Goal: Transaction & Acquisition: Purchase product/service

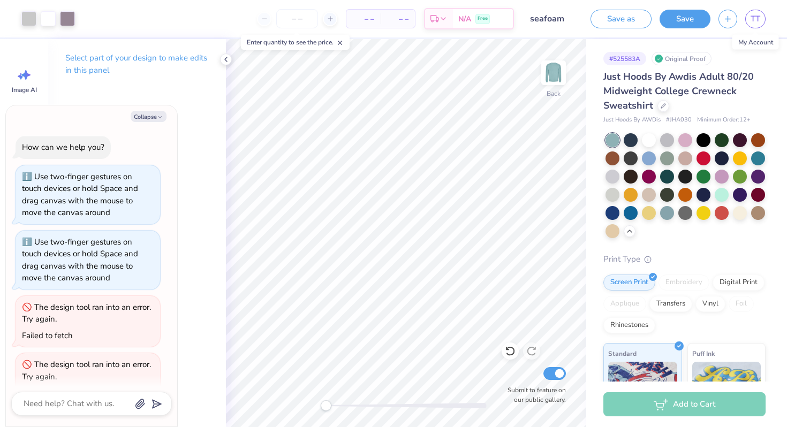
scroll to position [314, 0]
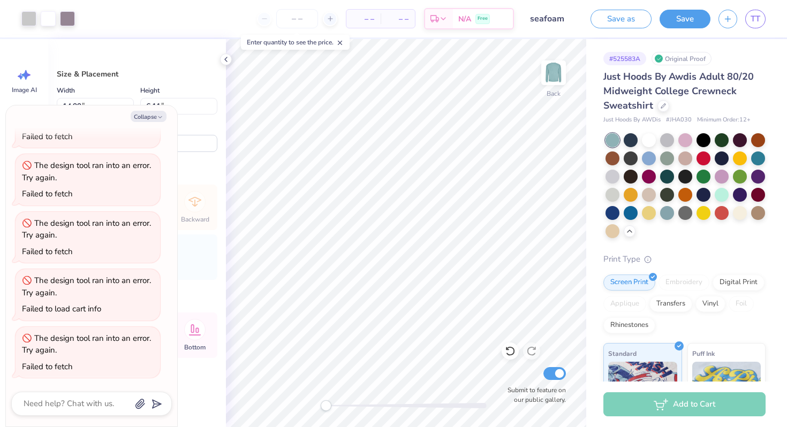
type textarea "x"
type input "14.53"
type input "5.92"
type input "3.19"
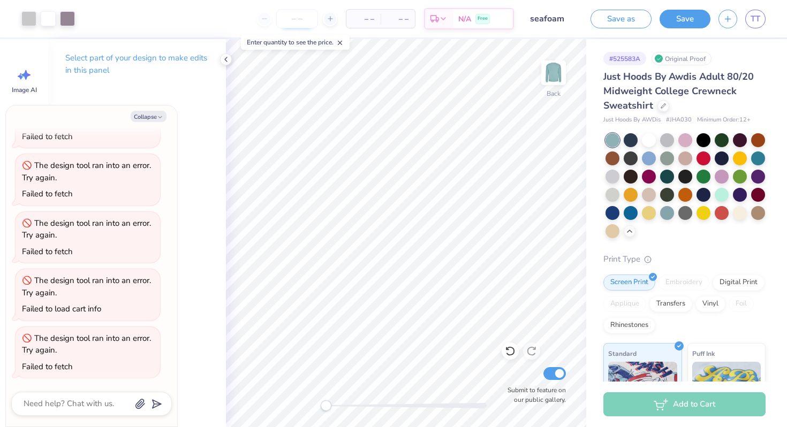
click at [291, 22] on input "number" at bounding box center [297, 18] width 42 height 19
click at [694, 13] on button "Save" at bounding box center [684, 17] width 51 height 19
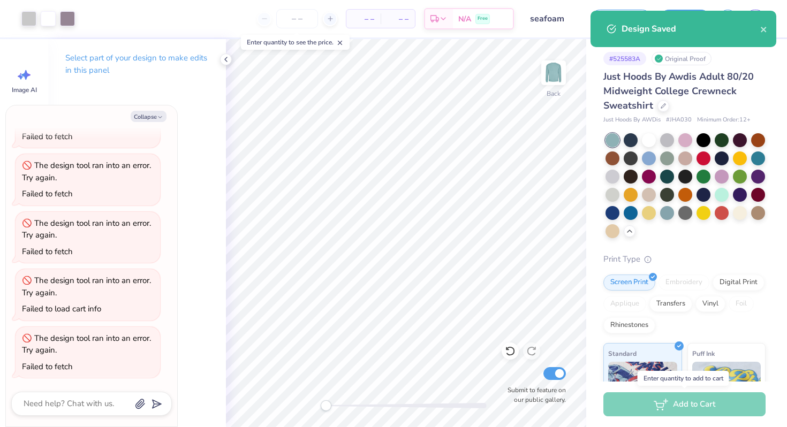
click at [666, 401] on div "Add to Cart" at bounding box center [684, 404] width 162 height 24
click at [667, 406] on div "Add to Cart" at bounding box center [684, 404] width 162 height 24
click at [761, 31] on icon "close" at bounding box center [762, 29] width 5 height 5
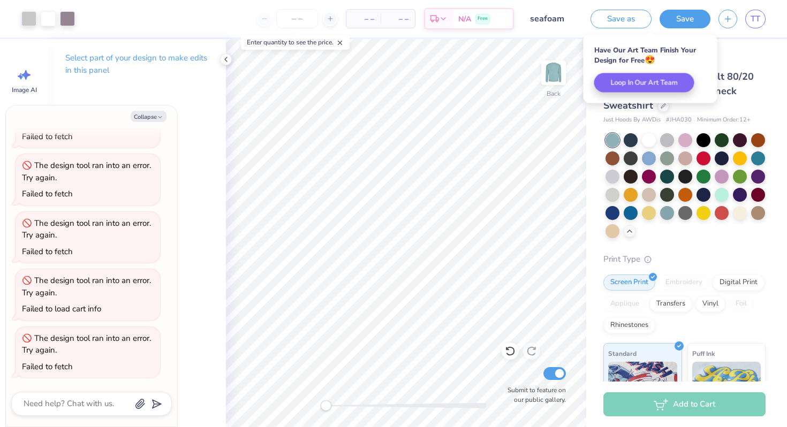
click at [659, 400] on div "Add to Cart" at bounding box center [684, 404] width 162 height 24
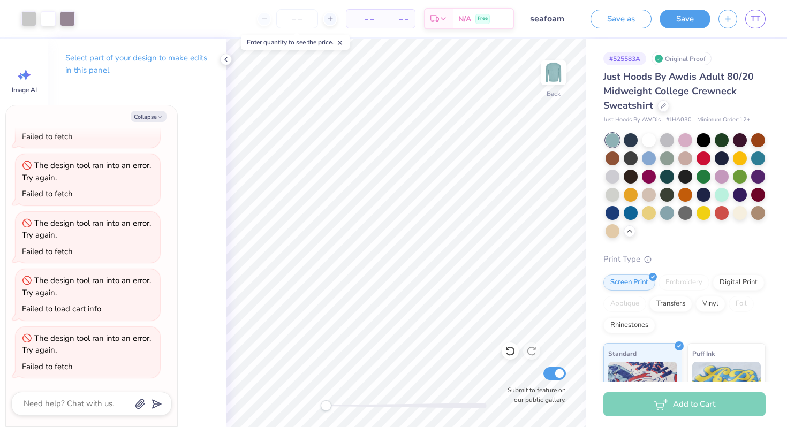
click at [674, 398] on div "Add to Cart" at bounding box center [684, 404] width 162 height 24
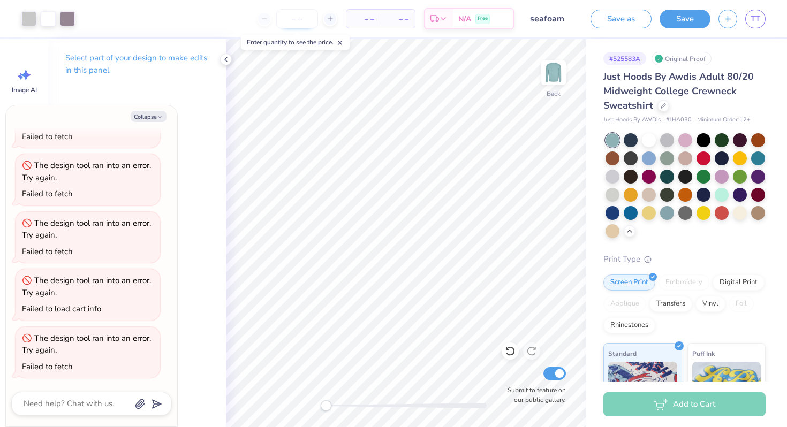
click at [285, 21] on input "number" at bounding box center [297, 18] width 42 height 19
click at [360, 20] on span "– –" at bounding box center [363, 18] width 21 height 11
click at [389, 19] on span "– –" at bounding box center [397, 18] width 21 height 11
click at [754, 25] on link "TT" at bounding box center [755, 19] width 20 height 19
type textarea "x"
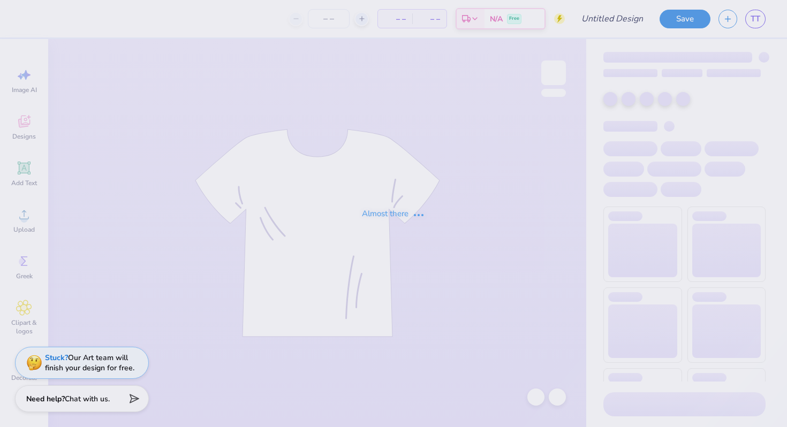
type input "seafoam"
type input "36"
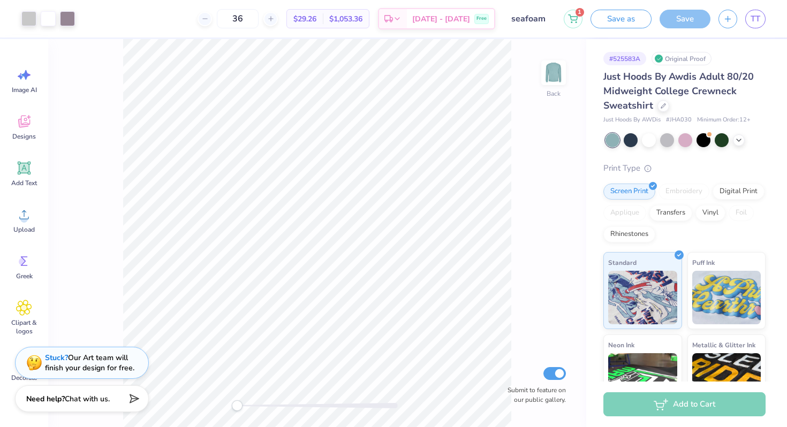
click at [535, 19] on input "seafoam" at bounding box center [529, 18] width 52 height 21
drag, startPoint x: 540, startPoint y: 20, endPoint x: 510, endPoint y: 21, distance: 30.5
click at [510, 21] on input "seafoam" at bounding box center [529, 18] width 52 height 21
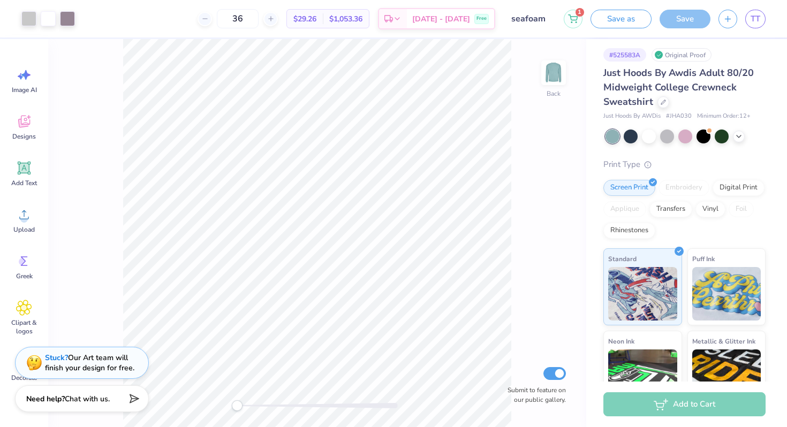
click at [750, 140] on div at bounding box center [685, 136] width 160 height 14
click at [731, 138] on div at bounding box center [685, 136] width 160 height 14
click at [736, 136] on icon at bounding box center [738, 135] width 9 height 9
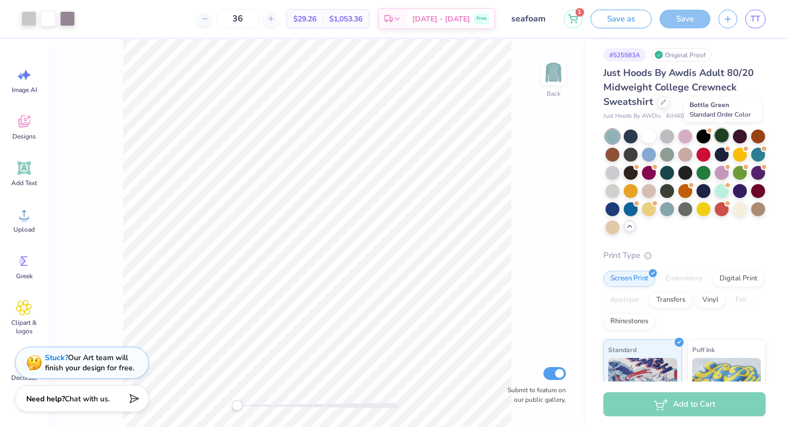
click at [717, 140] on div at bounding box center [721, 135] width 14 height 14
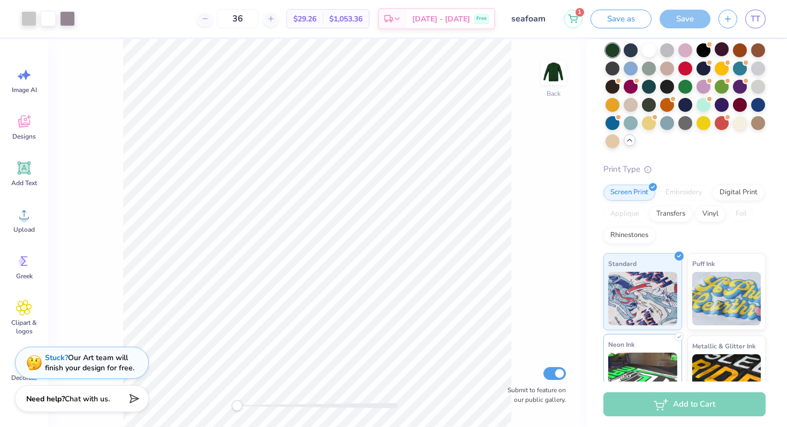
scroll to position [0, 0]
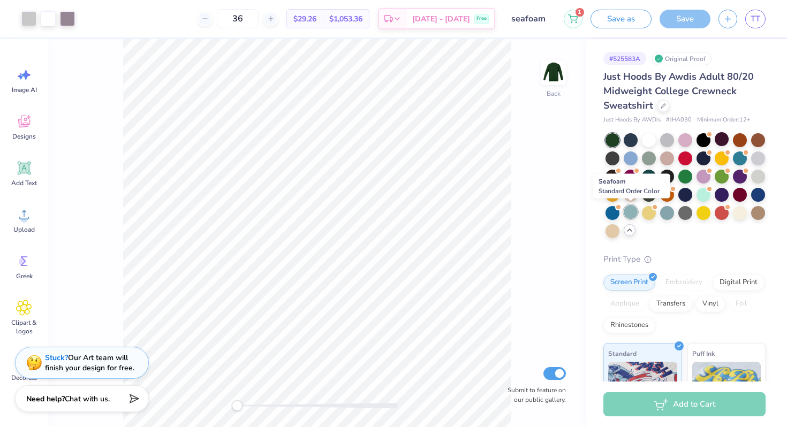
click at [631, 214] on div at bounding box center [630, 212] width 14 height 14
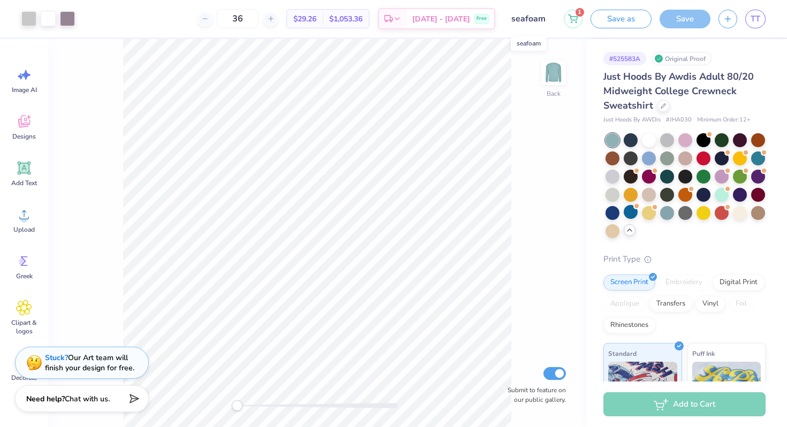
click at [538, 17] on input "seafoam" at bounding box center [529, 18] width 52 height 21
click at [642, 20] on button "Save as" at bounding box center [620, 17] width 61 height 19
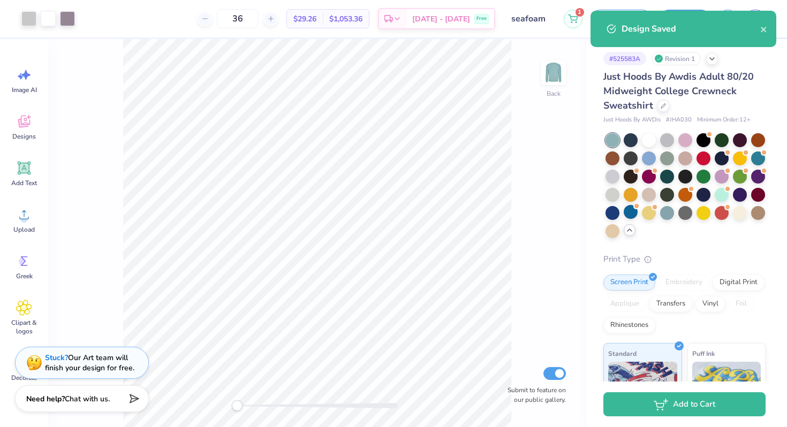
click at [539, 15] on input "seafoam" at bounding box center [529, 18] width 52 height 21
click at [509, 25] on input "seafoam" at bounding box center [529, 18] width 52 height 21
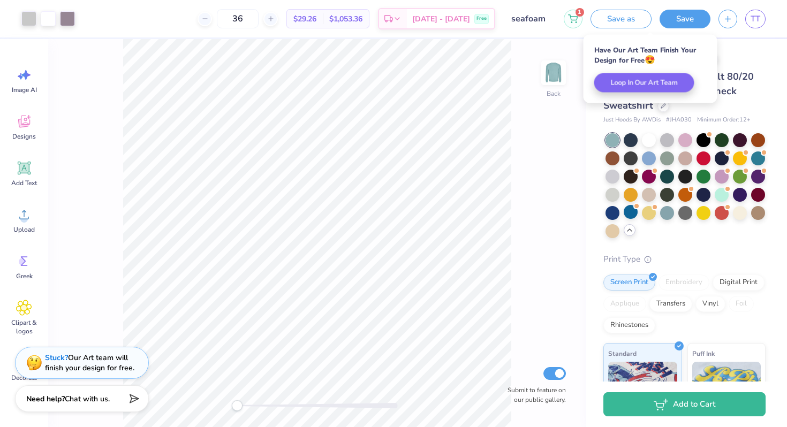
click at [690, 18] on button "Save" at bounding box center [684, 19] width 51 height 19
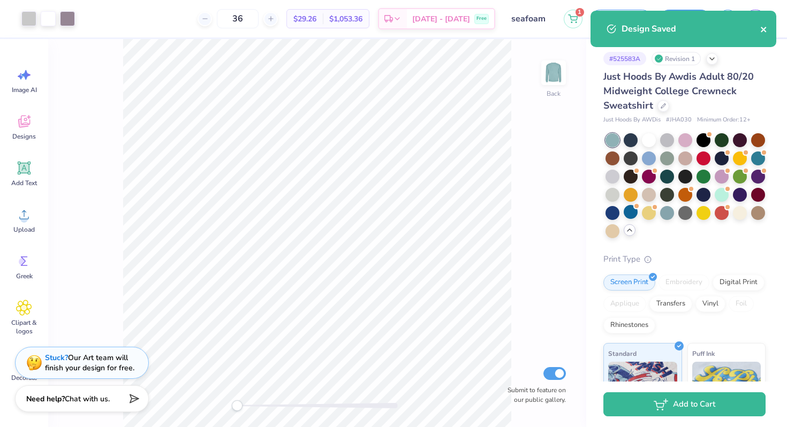
click at [765, 32] on icon "close" at bounding box center [763, 29] width 7 height 9
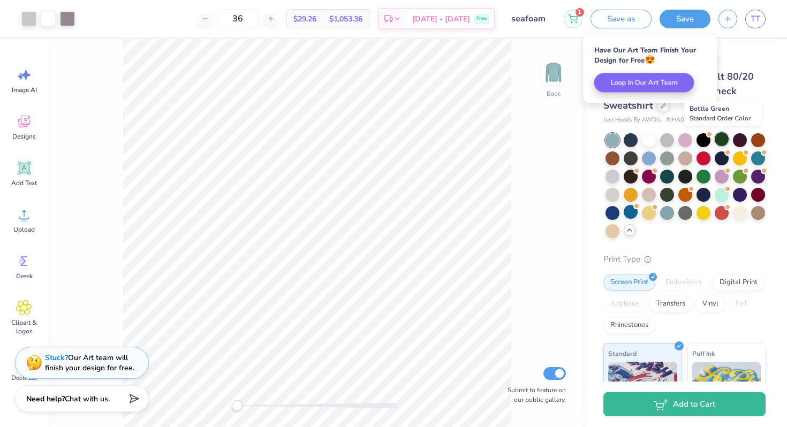
click at [717, 137] on div at bounding box center [721, 139] width 14 height 14
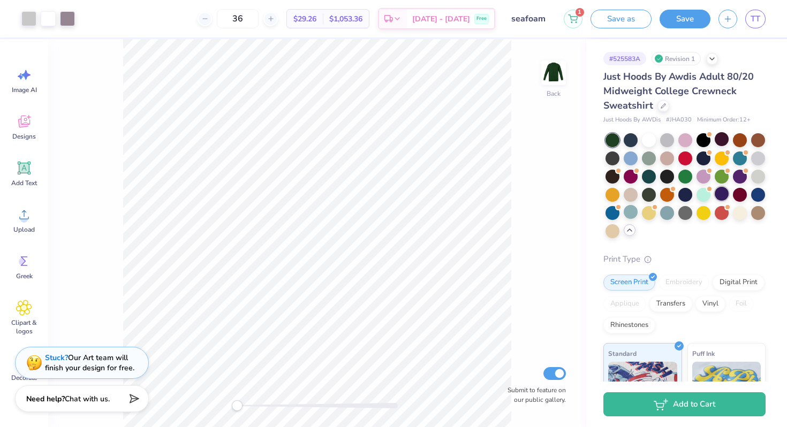
click at [720, 195] on div at bounding box center [721, 194] width 14 height 14
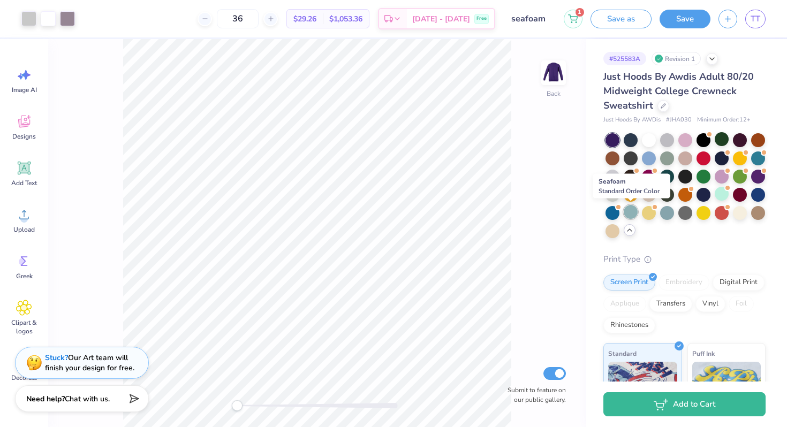
click at [629, 214] on div at bounding box center [630, 212] width 14 height 14
click at [756, 181] on div at bounding box center [758, 177] width 14 height 14
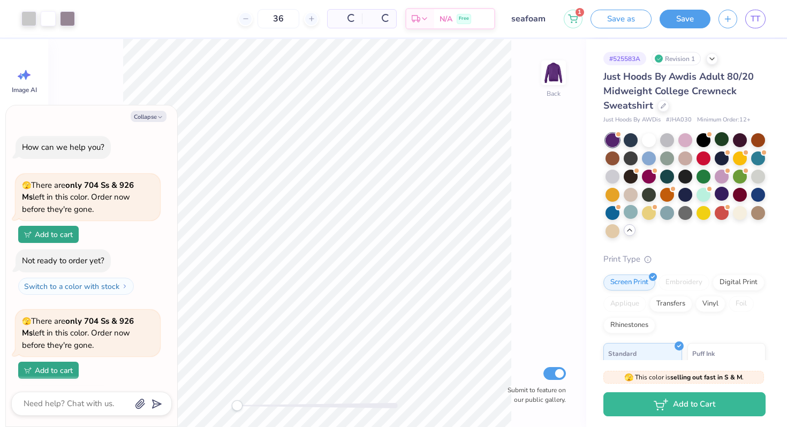
scroll to position [52, 0]
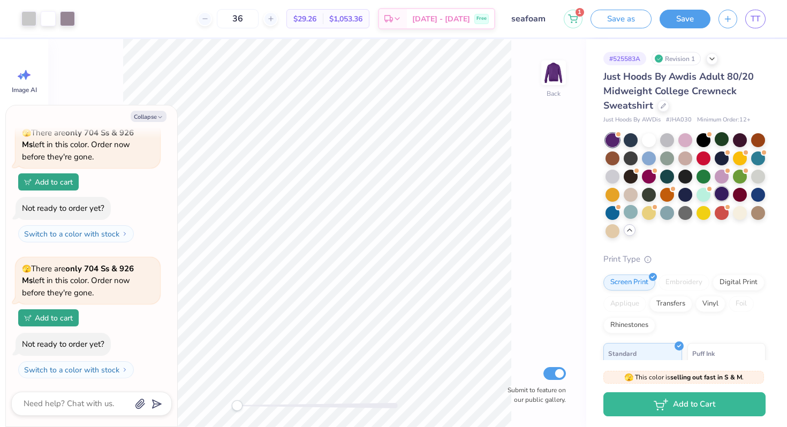
click at [722, 193] on div at bounding box center [721, 194] width 14 height 14
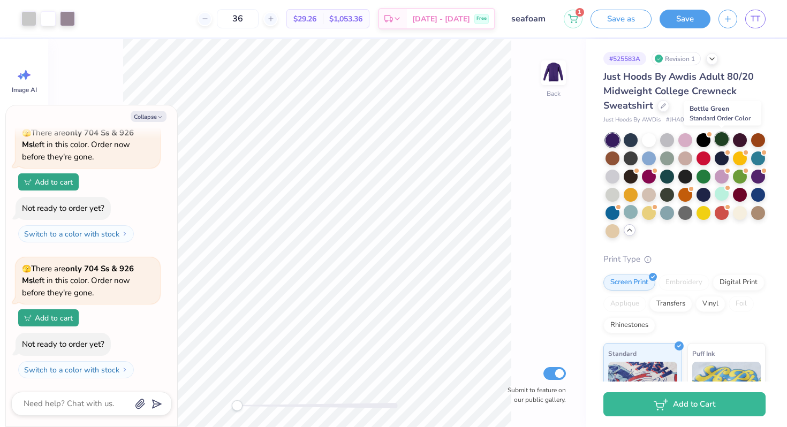
click at [721, 139] on div at bounding box center [721, 139] width 14 height 14
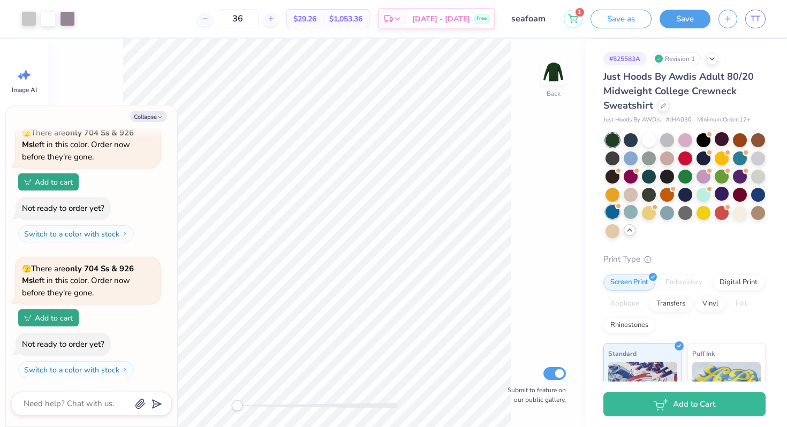
click at [612, 211] on div at bounding box center [612, 212] width 14 height 14
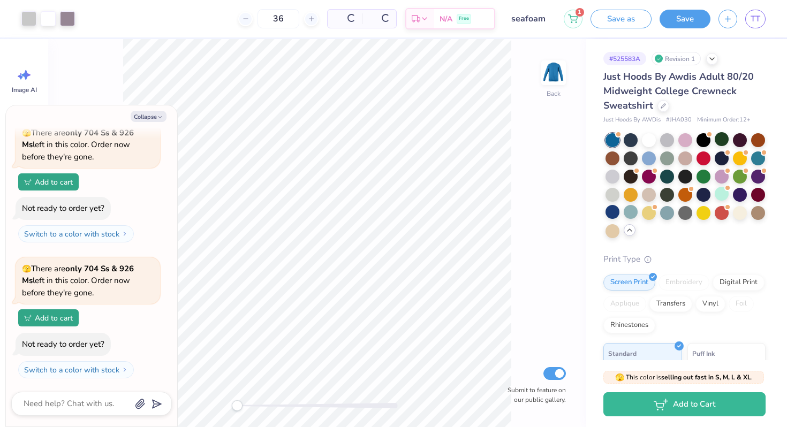
scroll to position [209, 0]
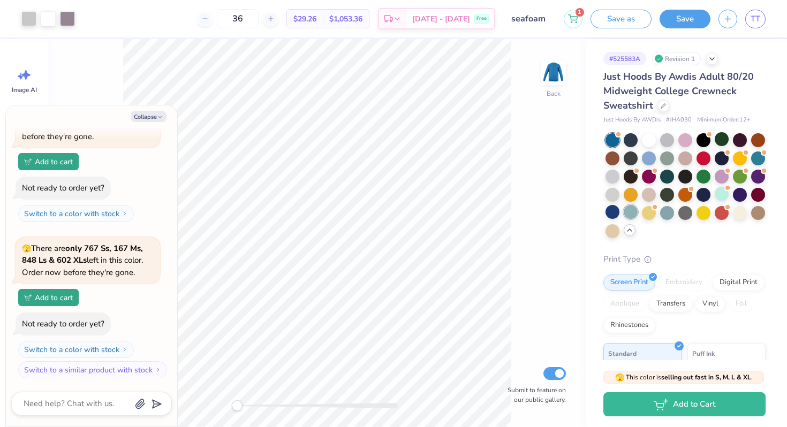
click at [625, 211] on div at bounding box center [630, 212] width 14 height 14
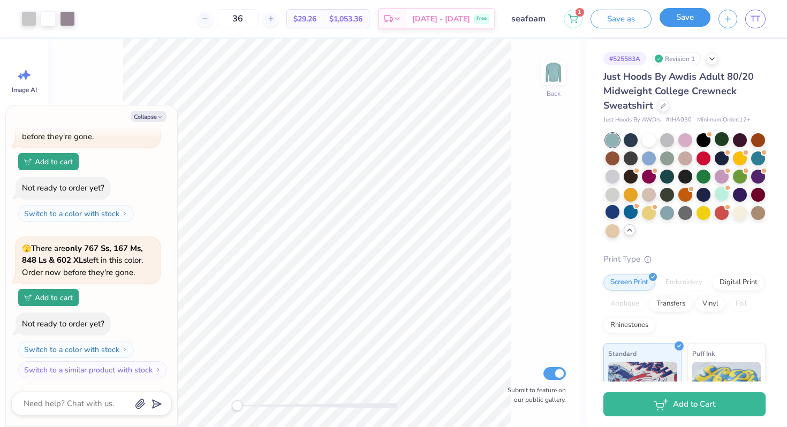
click at [671, 18] on button "Save" at bounding box center [684, 17] width 51 height 19
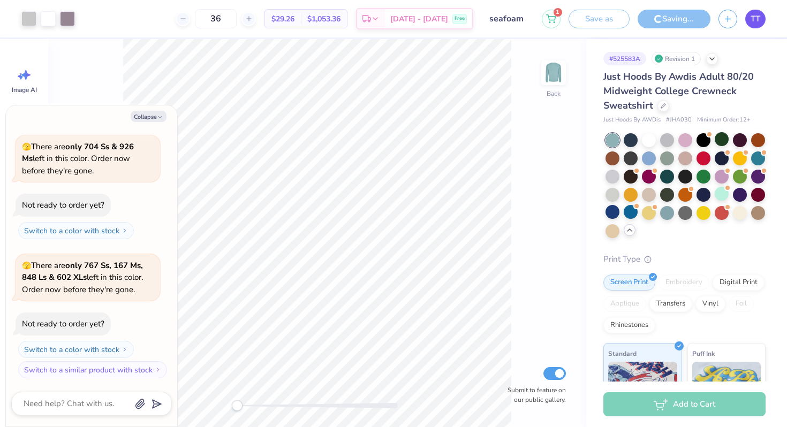
click at [756, 18] on span "TT" at bounding box center [755, 19] width 10 height 12
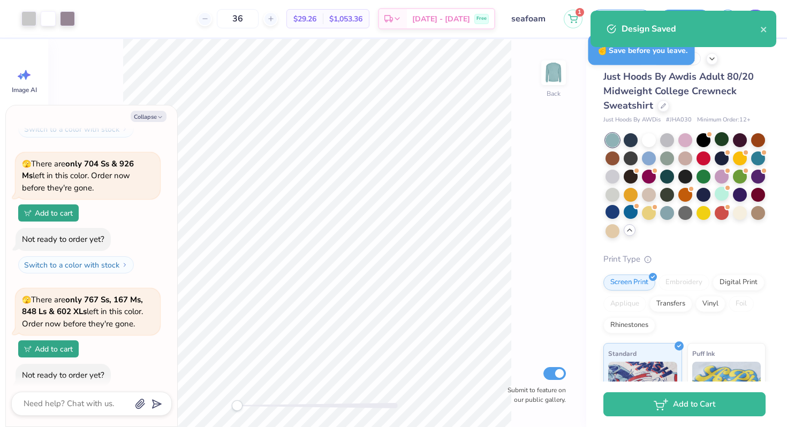
scroll to position [209, 0]
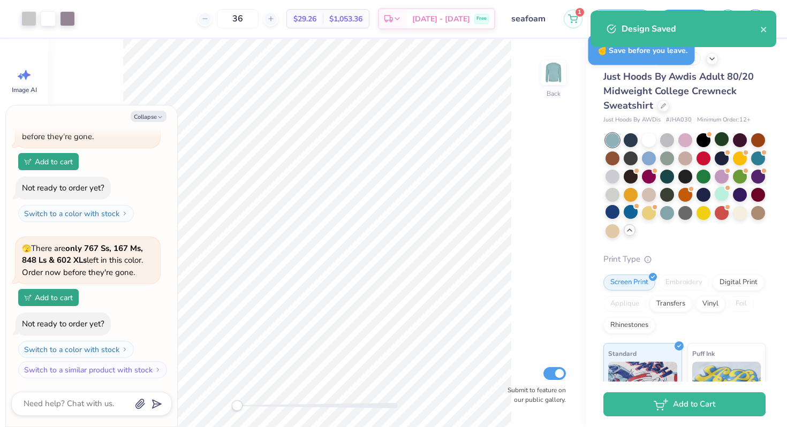
click at [768, 33] on div "Design Saved" at bounding box center [683, 29] width 186 height 36
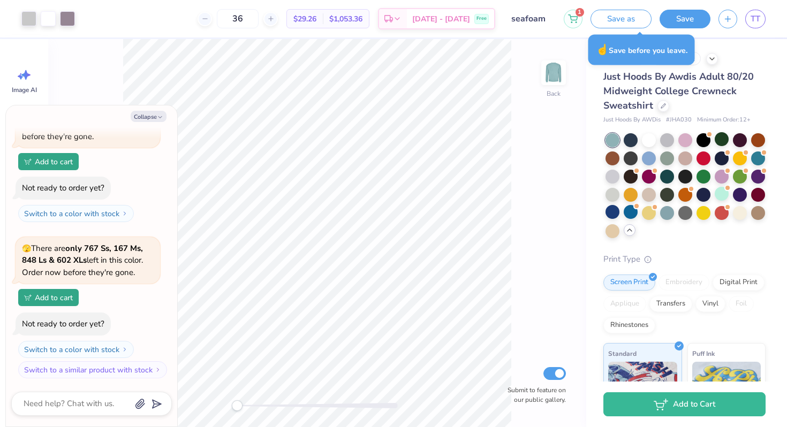
click at [758, 21] on div "Design Saved" at bounding box center [683, 33] width 190 height 49
click at [581, 27] on div "1" at bounding box center [572, 19] width 19 height 19
click at [577, 25] on div "1" at bounding box center [572, 19] width 19 height 19
click at [572, 21] on button "1" at bounding box center [572, 17] width 19 height 19
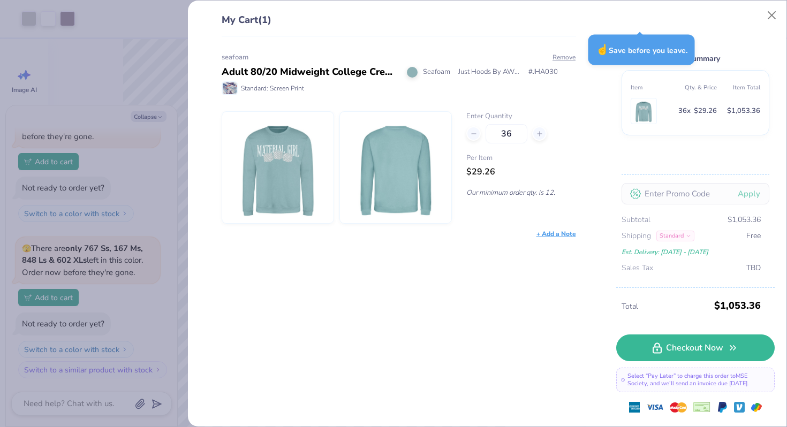
type textarea "x"
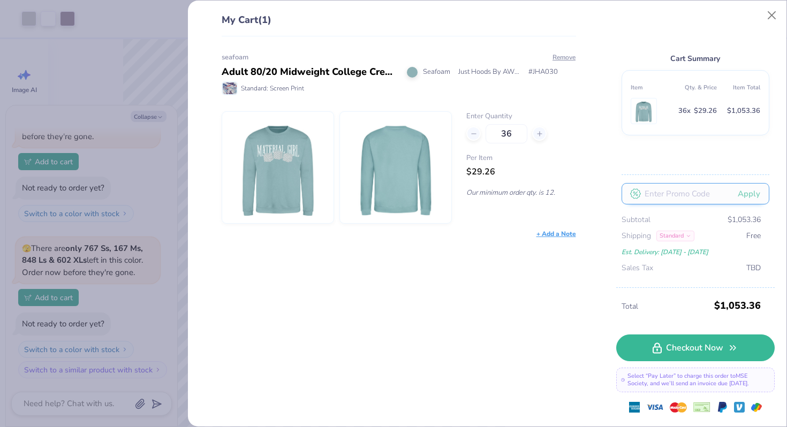
click at [666, 196] on input "text" at bounding box center [695, 193] width 148 height 21
type input "F"
click at [728, 183] on button "Apply" at bounding box center [748, 194] width 41 height 22
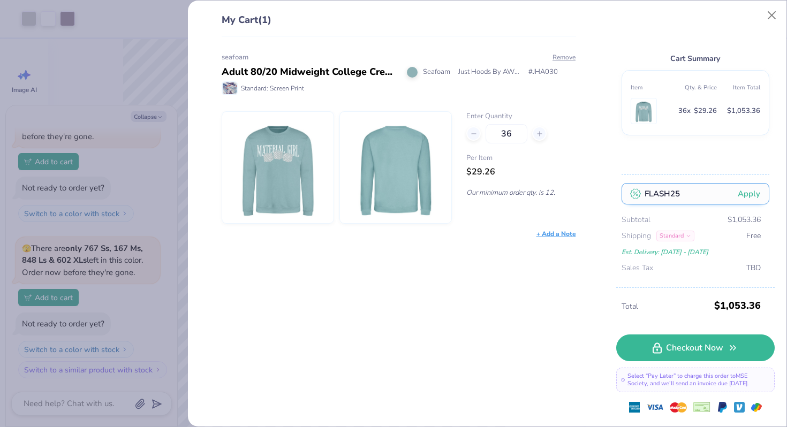
click at [728, 183] on button "Apply" at bounding box center [748, 194] width 41 height 22
type input "FLASH10"
click at [728, 183] on button "Apply" at bounding box center [748, 194] width 41 height 22
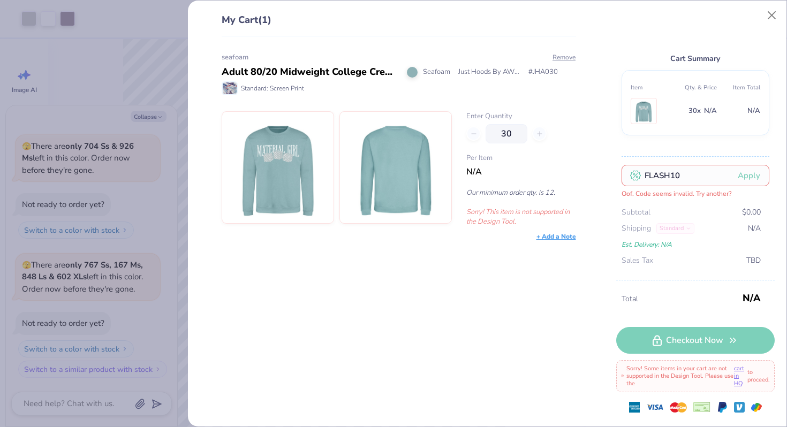
scroll to position [157, 0]
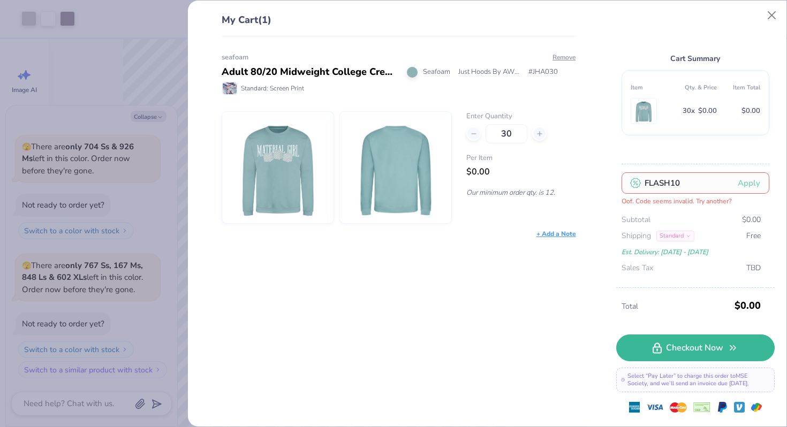
type textarea "x"
